Goal: Task Accomplishment & Management: Complete application form

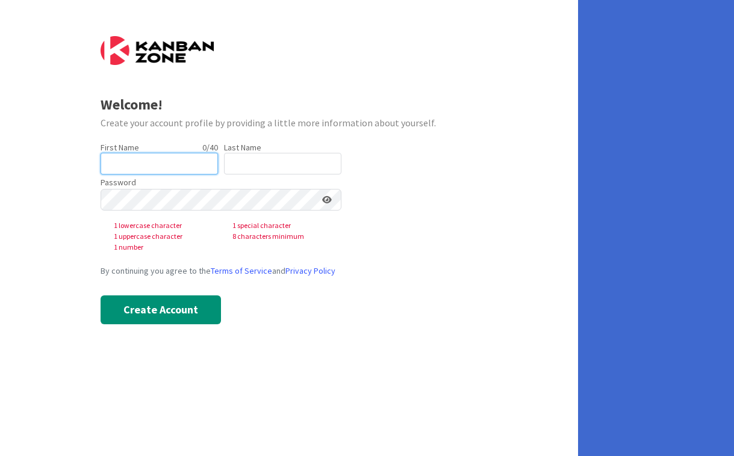
click at [155, 160] on input "text" at bounding box center [159, 164] width 117 height 22
type input "[PERSON_NAME]"
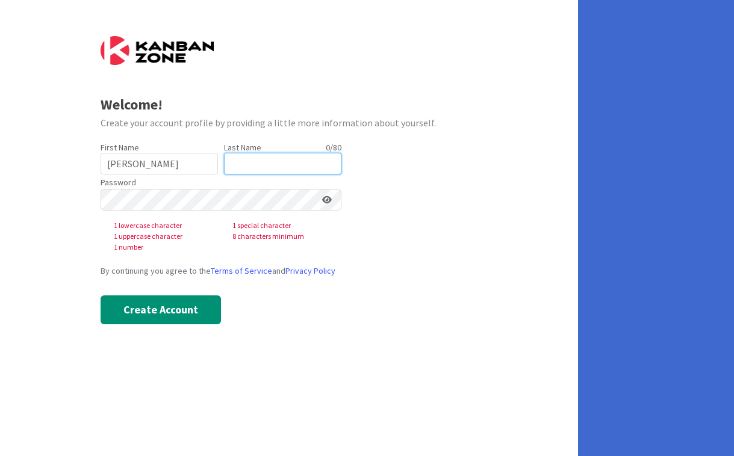
click at [247, 160] on input "text" at bounding box center [282, 164] width 117 height 22
type input "[PERSON_NAME]"
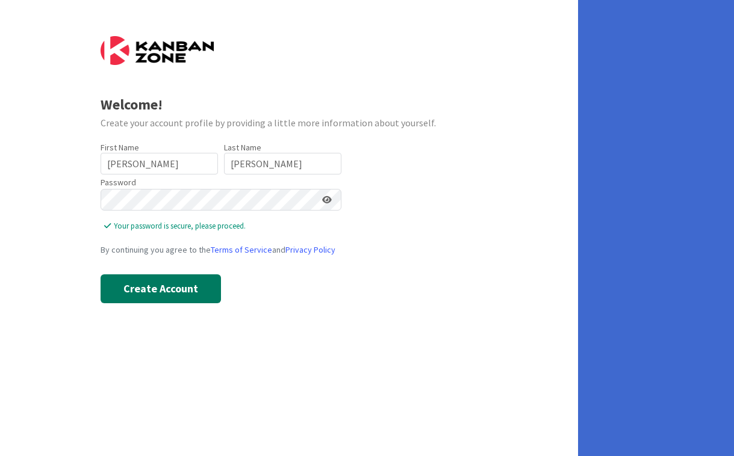
click at [182, 279] on button "Create Account" at bounding box center [161, 289] width 120 height 29
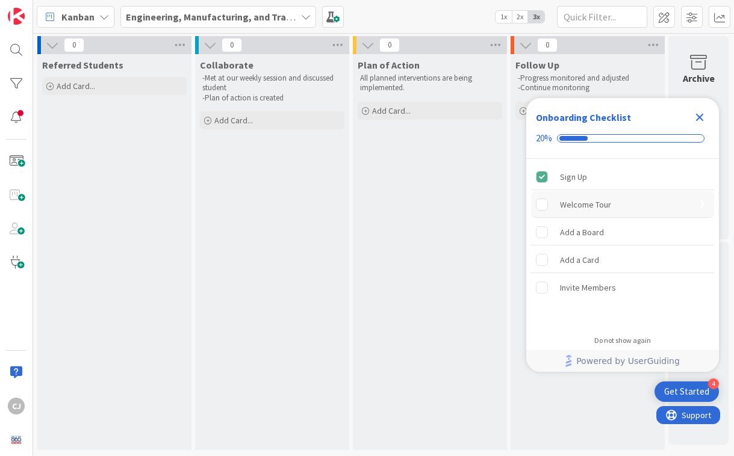
click at [543, 206] on rect "Welcome Tour is incomplete." at bounding box center [541, 204] width 11 height 11
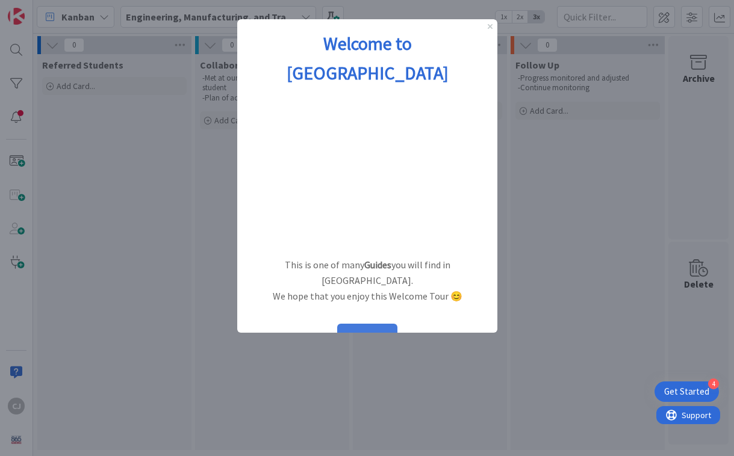
click at [367, 324] on button "START" at bounding box center [367, 335] width 60 height 23
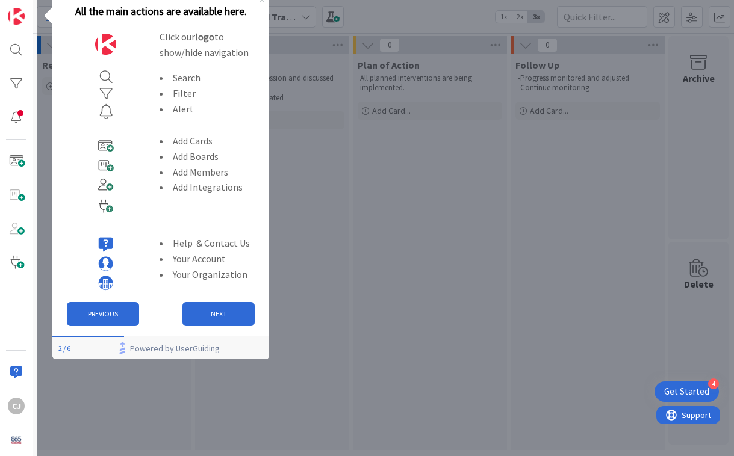
click at [223, 325] on div "PREVIOUS NEXT" at bounding box center [160, 314] width 217 height 43
click at [219, 320] on button "NEXT" at bounding box center [218, 314] width 72 height 24
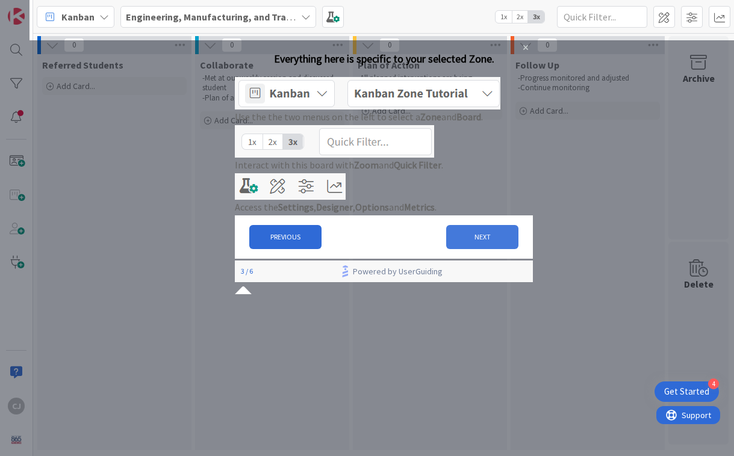
drag, startPoint x: 473, startPoint y: 291, endPoint x: 707, endPoint y: 331, distance: 237.6
click at [473, 249] on button "NEXT" at bounding box center [481, 237] width 72 height 24
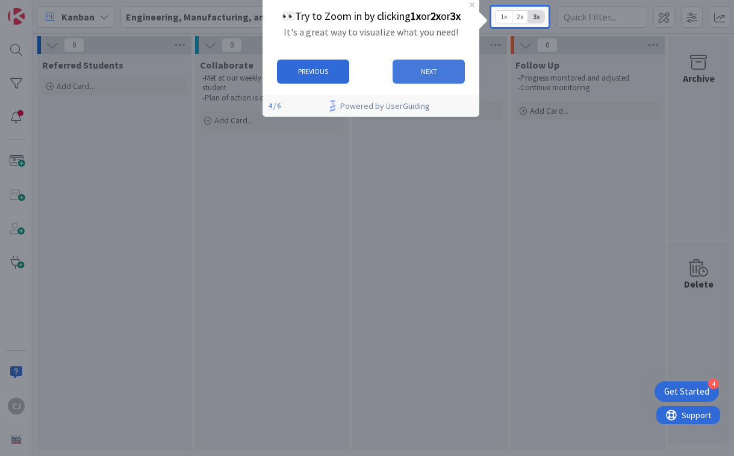
click at [431, 77] on button "NEXT" at bounding box center [429, 72] width 72 height 24
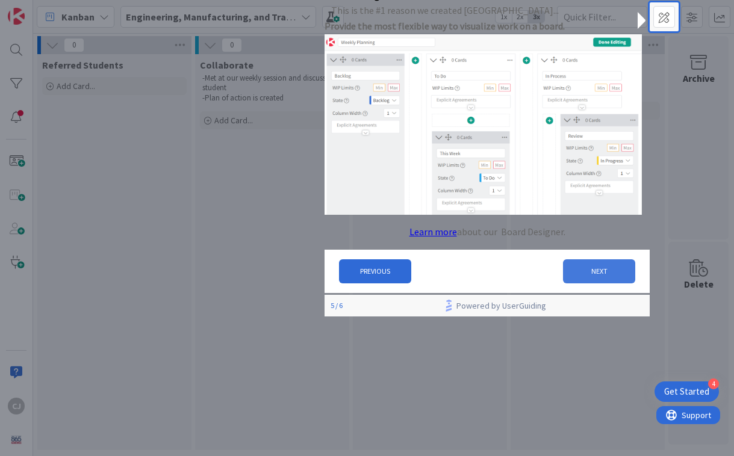
click at [592, 273] on button "NEXT" at bounding box center [599, 271] width 72 height 24
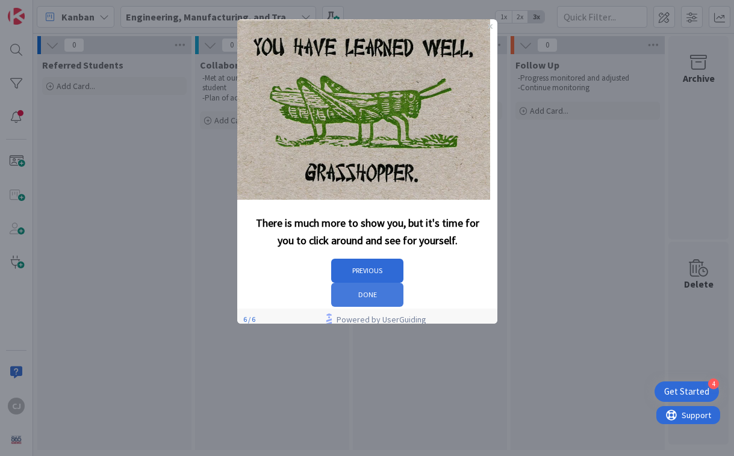
click at [403, 283] on button "DONE" at bounding box center [367, 295] width 72 height 24
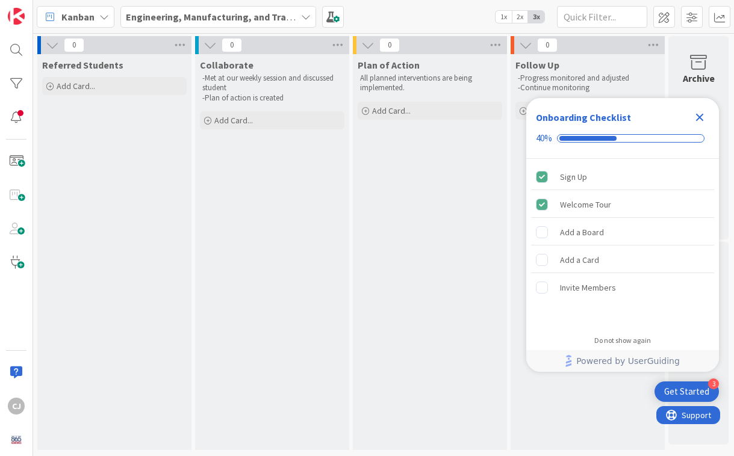
click at [700, 121] on icon "Close Checklist" at bounding box center [699, 117] width 14 height 14
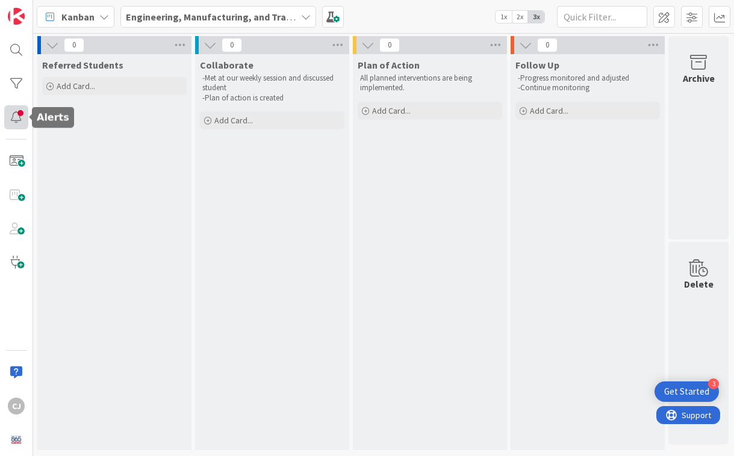
click at [18, 124] on div at bounding box center [16, 117] width 24 height 24
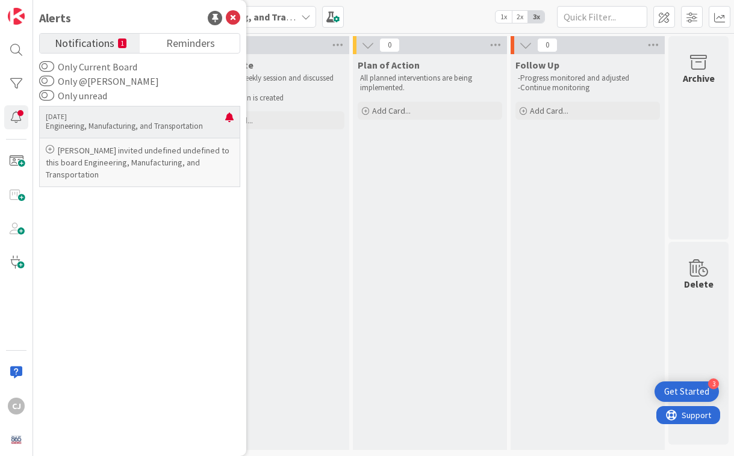
click at [122, 164] on p "[PERSON_NAME] invited undefined undefined to this board Engineering, Manufactur…" at bounding box center [140, 162] width 188 height 36
click at [110, 130] on p "Engineering, Manufacturing, and Transportation" at bounding box center [135, 126] width 179 height 11
click at [49, 147] on icon at bounding box center [50, 149] width 8 height 8
click at [73, 160] on p "[PERSON_NAME] invited undefined undefined to this board Engineering, Manufactur…" at bounding box center [140, 162] width 188 height 36
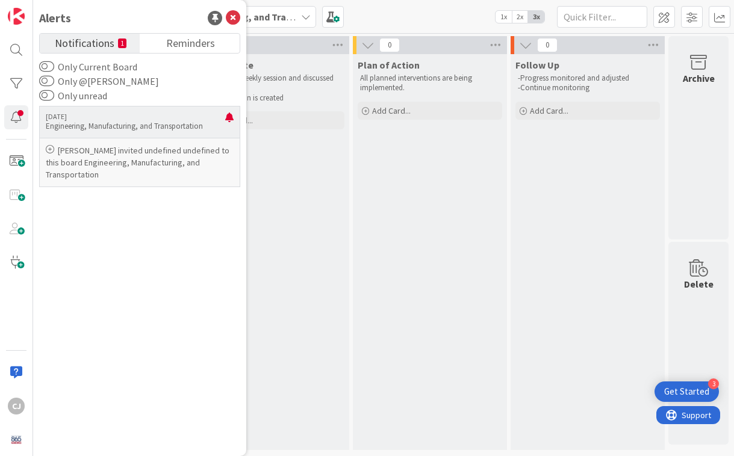
click at [122, 174] on p "[PERSON_NAME] invited undefined undefined to this board Engineering, Manufactur…" at bounding box center [140, 162] width 188 height 36
click at [173, 87] on div "Only Current Board Only @[PERSON_NAME] Only unread [DATE] Engineering, Manufact…" at bounding box center [139, 254] width 201 height 388
click at [230, 19] on icon at bounding box center [233, 18] width 14 height 14
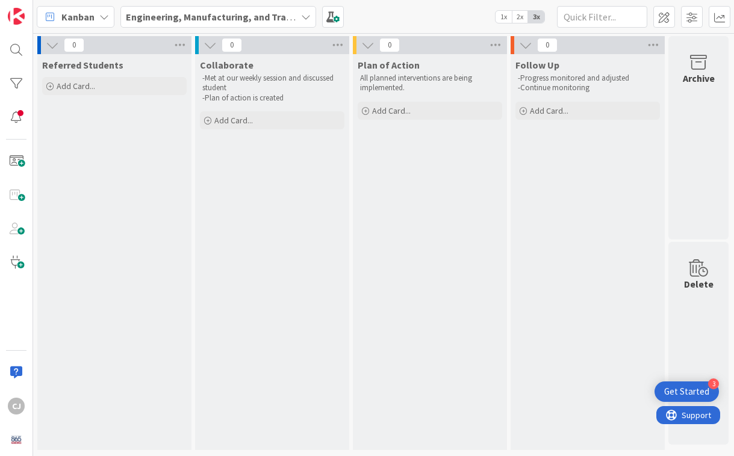
click at [687, 390] on div "Get Started" at bounding box center [686, 392] width 45 height 12
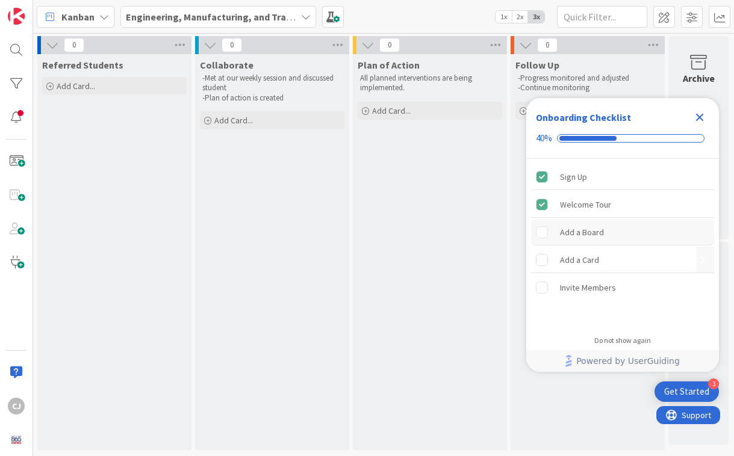
click at [571, 226] on div "Add a Board" at bounding box center [582, 232] width 44 height 14
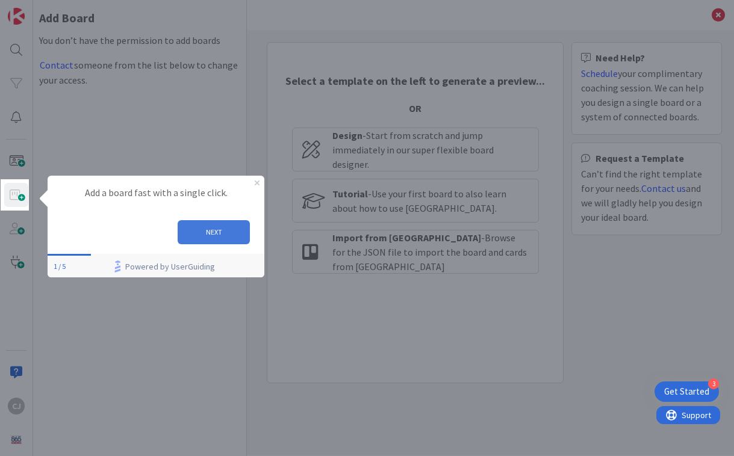
click at [214, 222] on button "NEXT" at bounding box center [214, 232] width 72 height 24
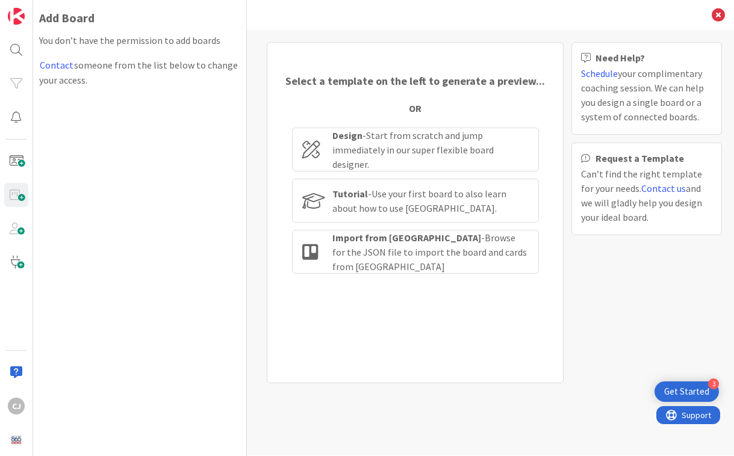
click at [214, 222] on div "Add Board You don’t have the permission to add boards Contact someone from the …" at bounding box center [140, 228] width 214 height 456
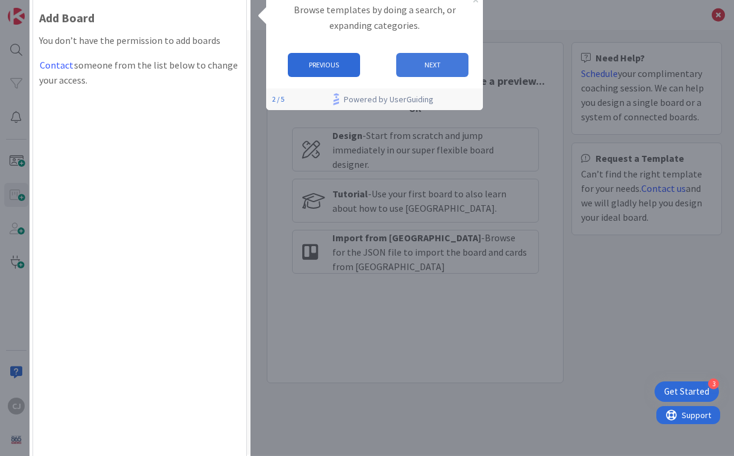
click at [427, 75] on button "NEXT" at bounding box center [432, 65] width 72 height 24
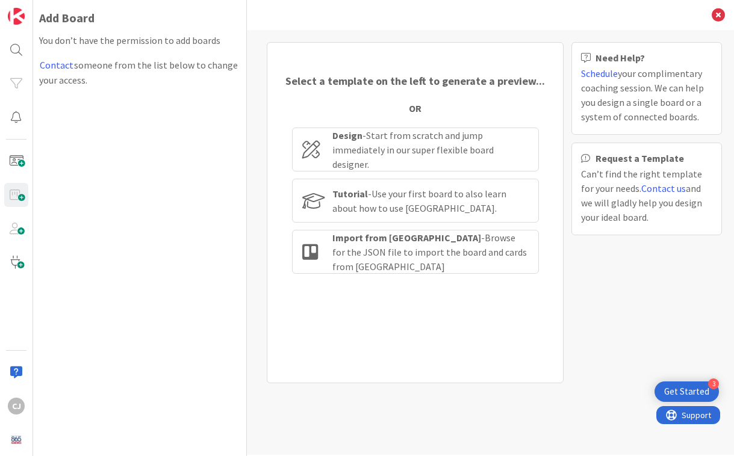
click at [689, 394] on div "Get Started" at bounding box center [686, 392] width 45 height 12
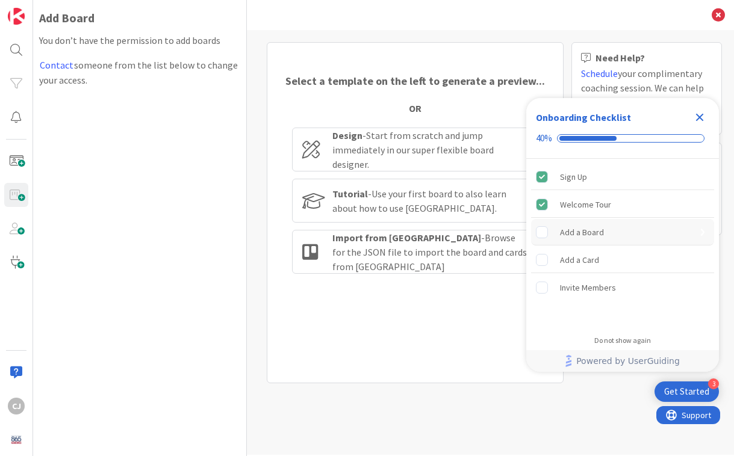
click at [552, 233] on div "Add a Board is incomplete." at bounding box center [548, 232] width 24 height 12
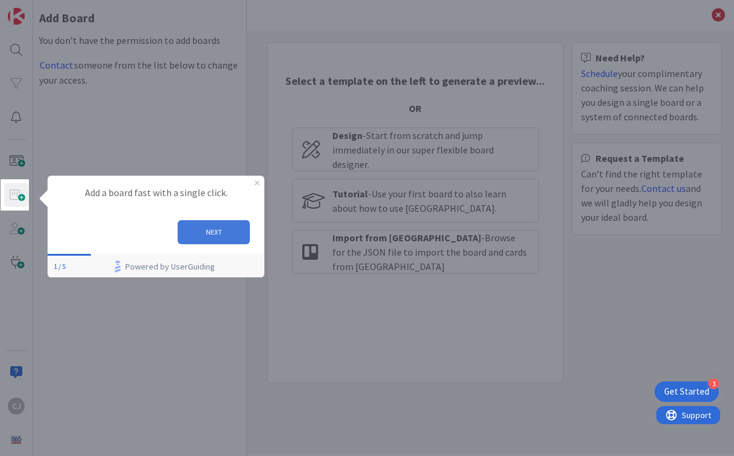
click at [214, 223] on button "NEXT" at bounding box center [214, 232] width 72 height 24
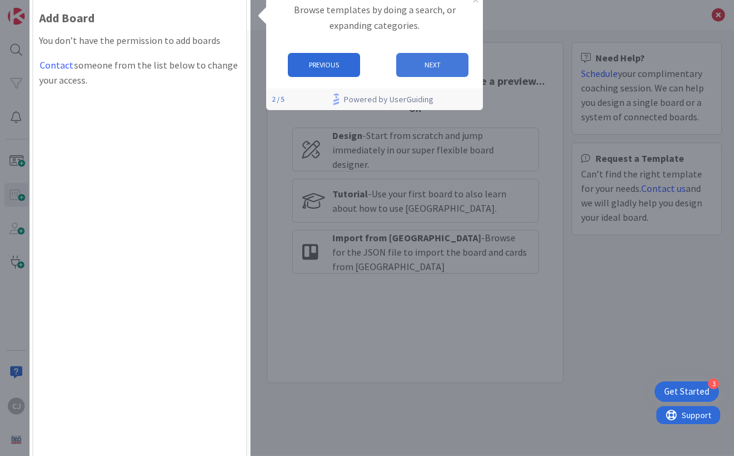
click at [432, 63] on button "NEXT" at bounding box center [432, 65] width 72 height 24
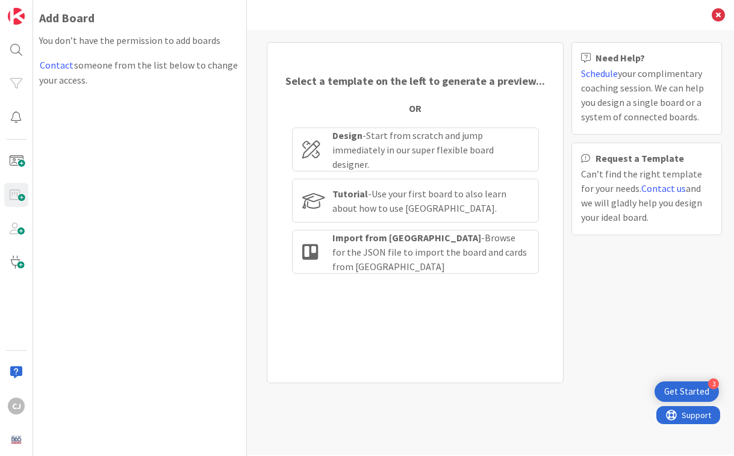
click at [717, 15] on icon at bounding box center [718, 14] width 13 height 13
